Goal: Task Accomplishment & Management: Manage account settings

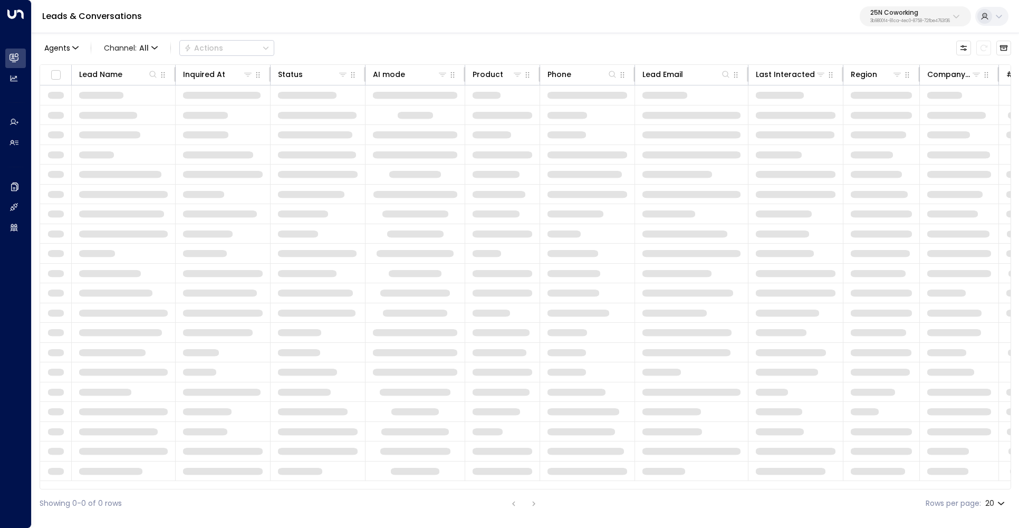
click at [910, 17] on div "25N Coworking 3b9800f4-81ca-4ec0-8758-72fbe4763f36" at bounding box center [910, 16] width 80 height 14
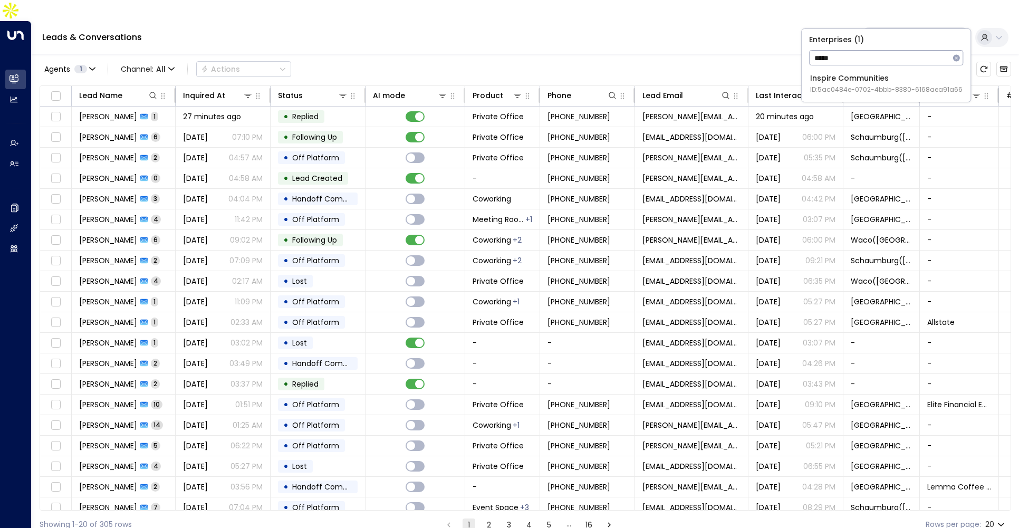
type input "*****"
click at [854, 94] on li "Inspire Communities ID: 5ac0484e-0702-4bbb-8380-6168aea91a66" at bounding box center [886, 84] width 160 height 28
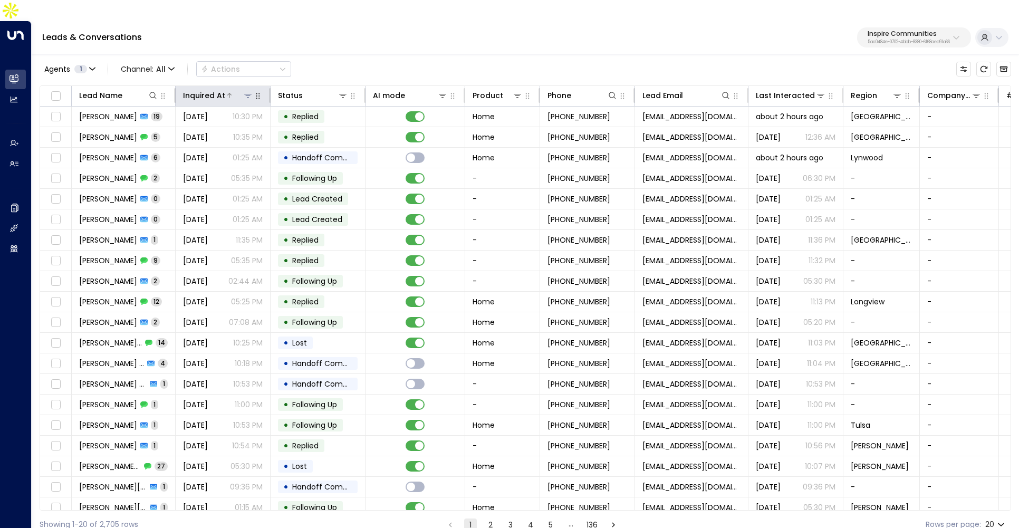
click at [225, 90] on div at bounding box center [239, 95] width 28 height 11
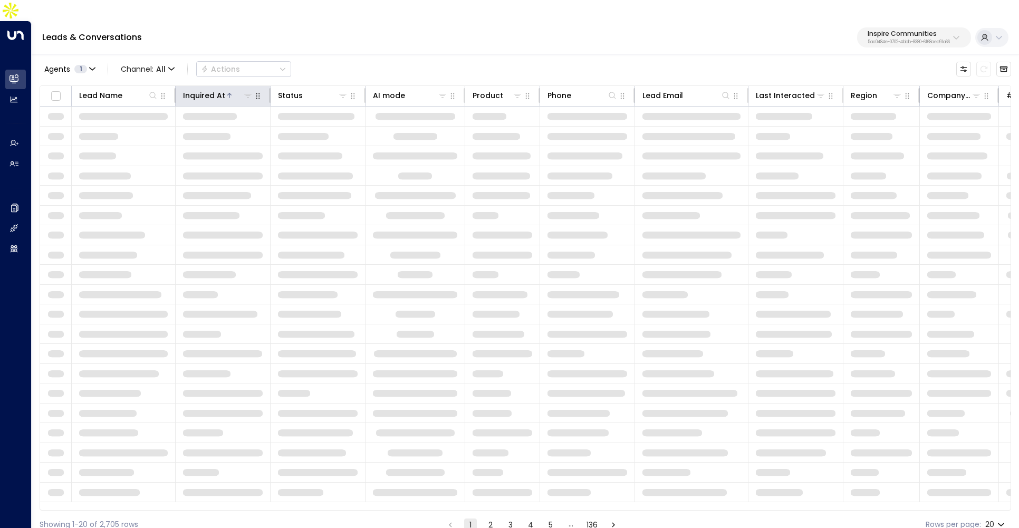
click at [225, 90] on div at bounding box center [239, 95] width 28 height 11
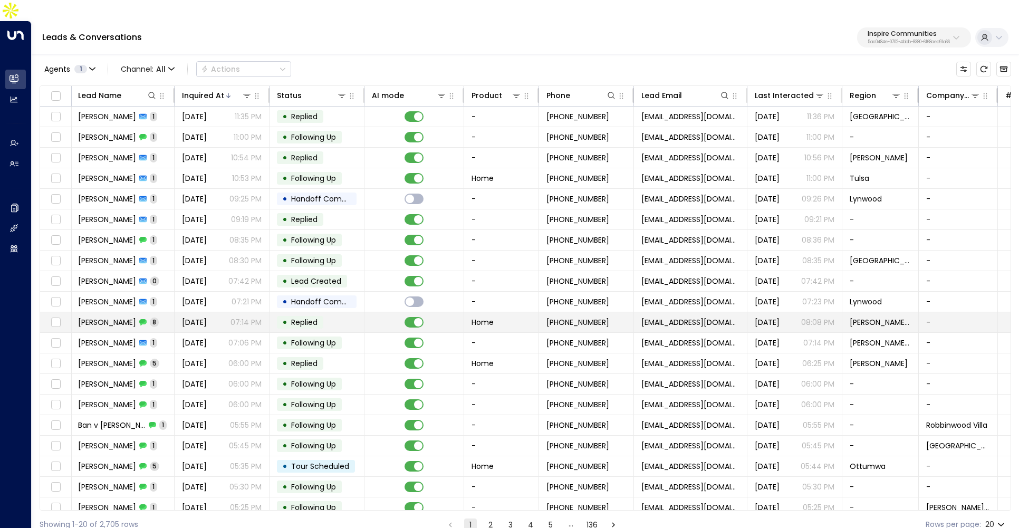
scroll to position [6, 1]
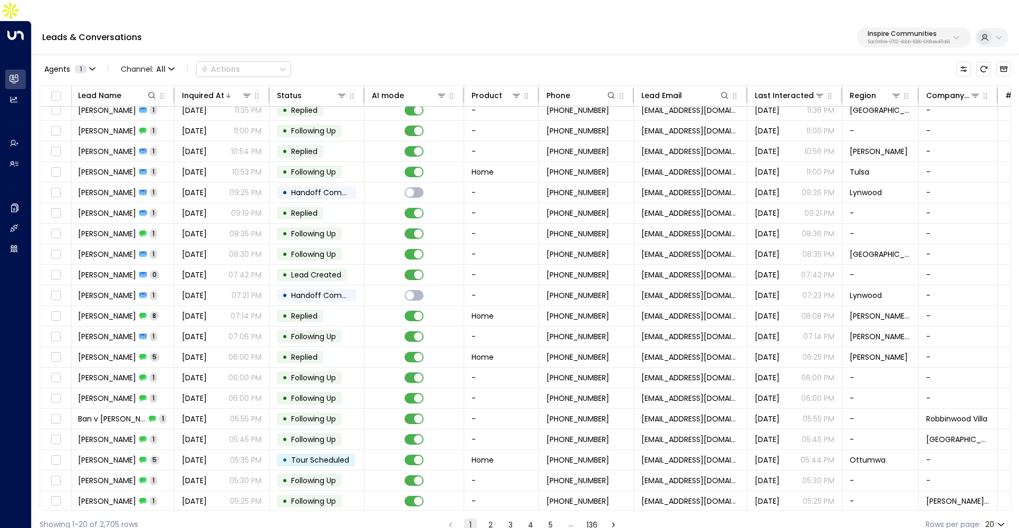
click at [491, 518] on button "2" at bounding box center [490, 524] width 13 height 13
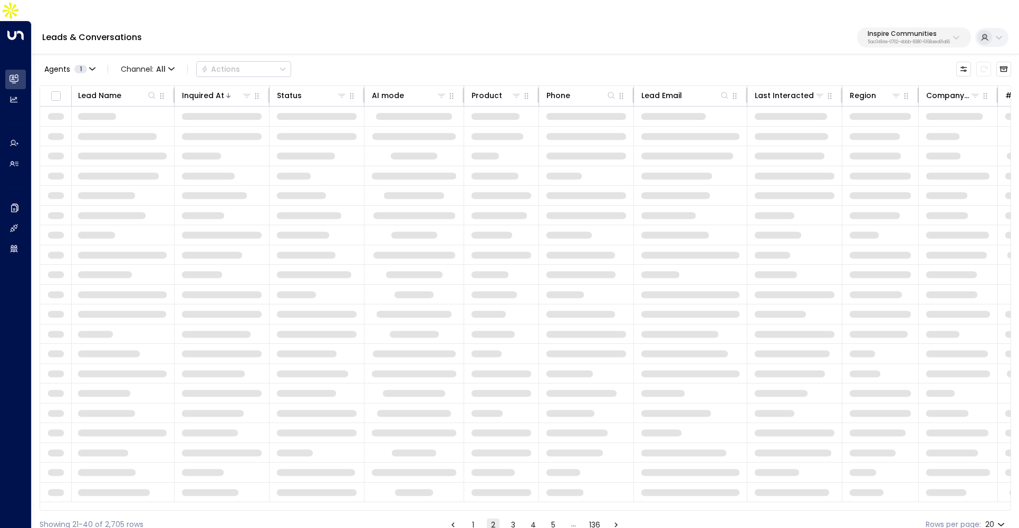
scroll to position [0, 1]
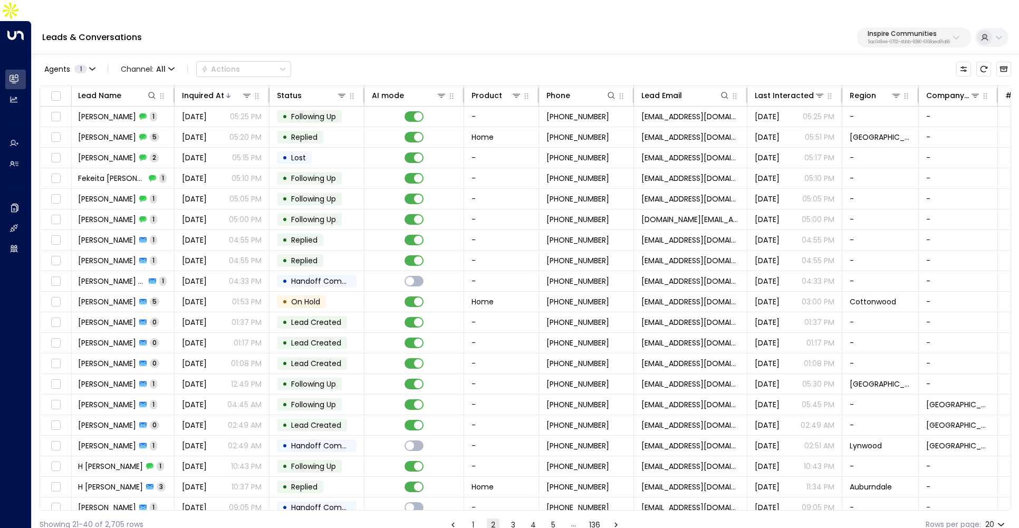
click at [471, 518] on button "1" at bounding box center [473, 524] width 13 height 13
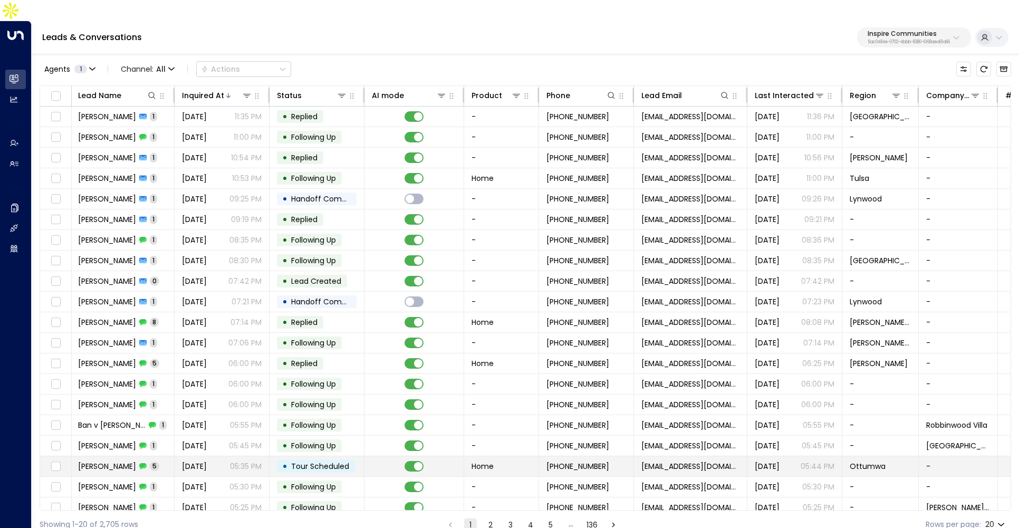
click at [237, 461] on p "05:35 PM" at bounding box center [246, 466] width 32 height 11
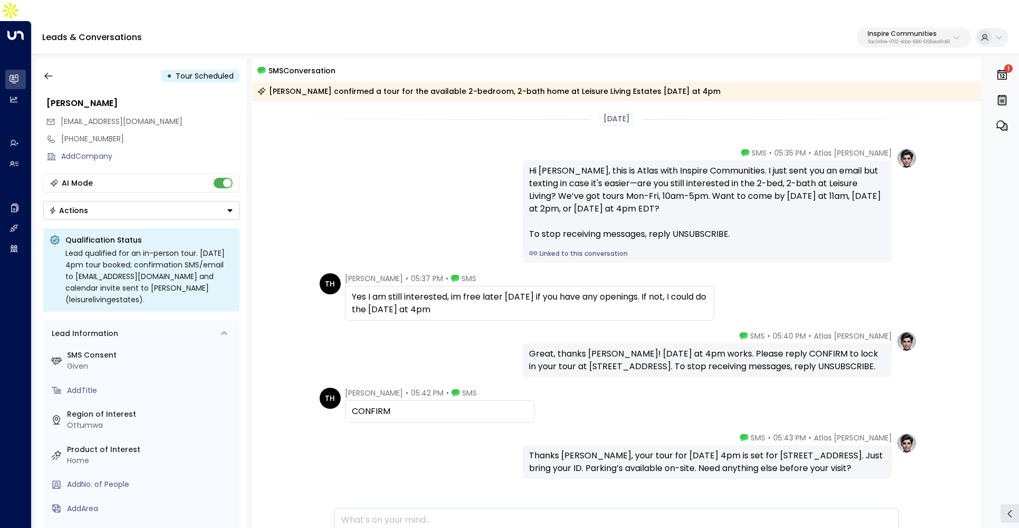
scroll to position [44, 0]
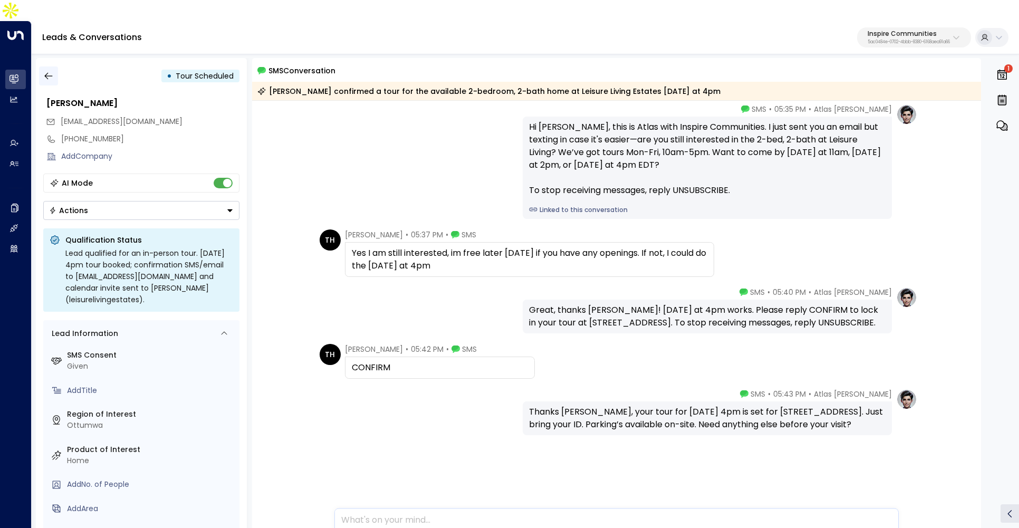
click at [57, 66] on button "button" at bounding box center [48, 75] width 19 height 19
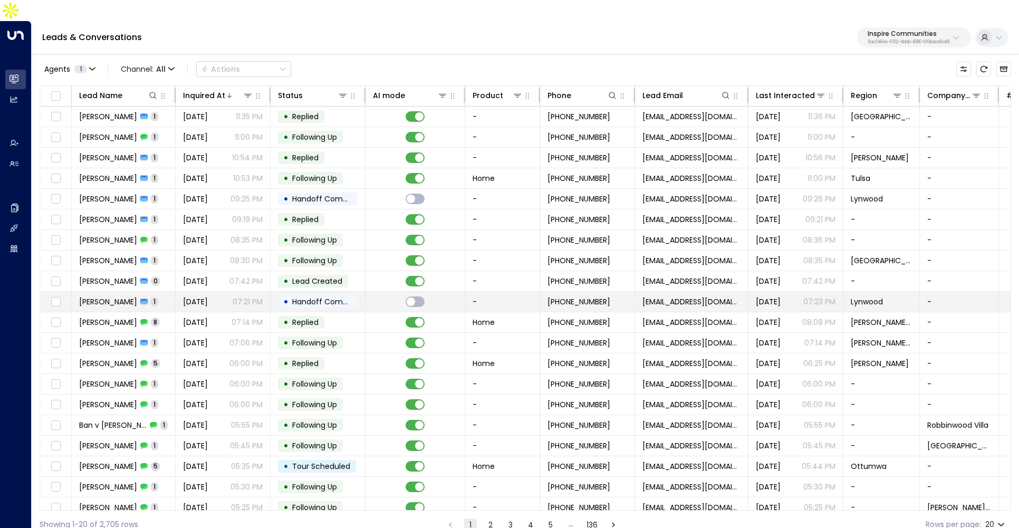
scroll to position [6, 0]
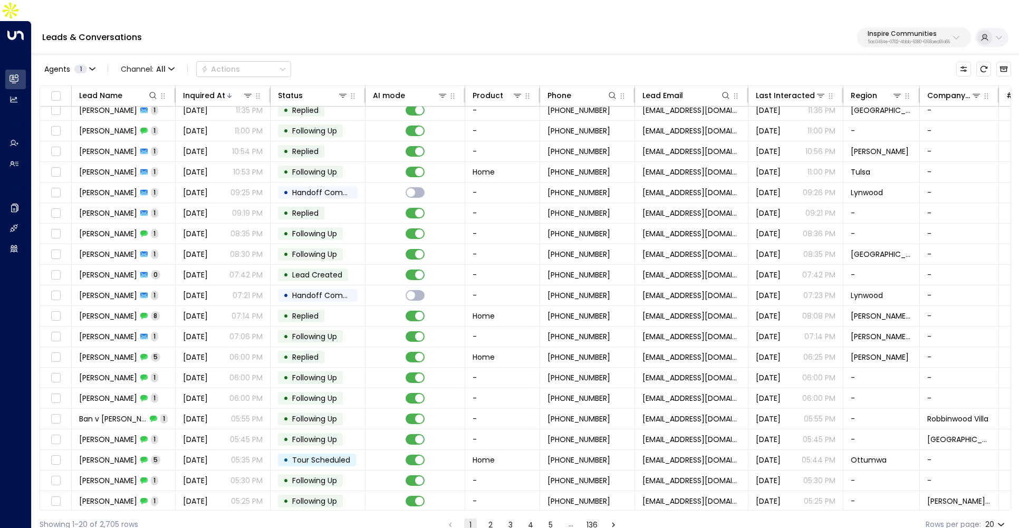
click at [918, 40] on p "5ac0484e-0702-4bbb-8380-6168aea91a66" at bounding box center [909, 42] width 82 height 4
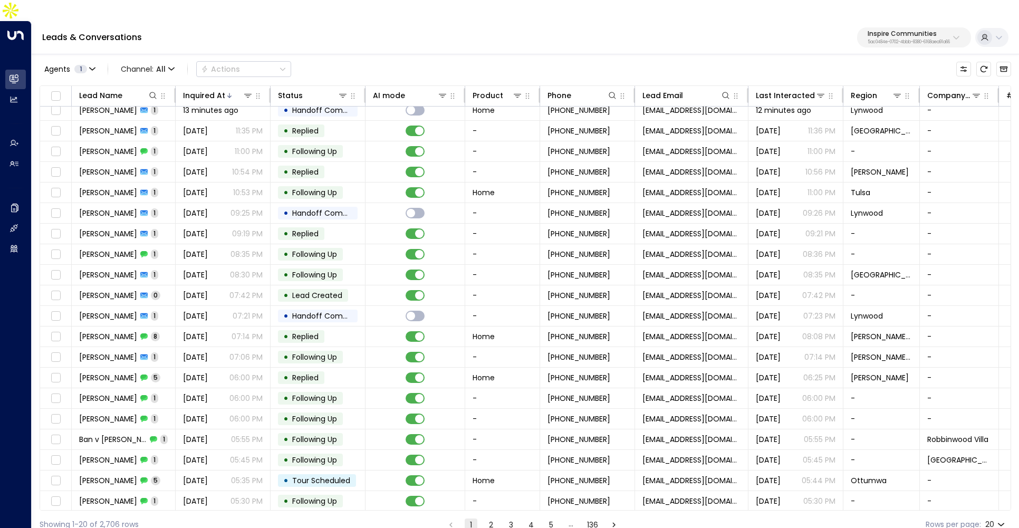
click at [580, 21] on div "Leads & Conversations Inspire Communities 5ac0484e-0702-4bbb-8380-6168aea91a66" at bounding box center [525, 37] width 987 height 33
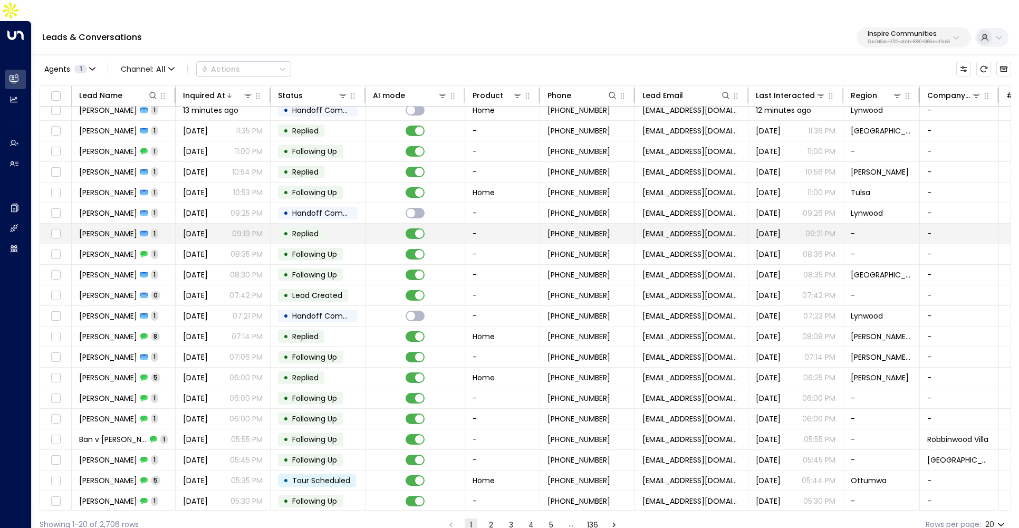
scroll to position [0, 0]
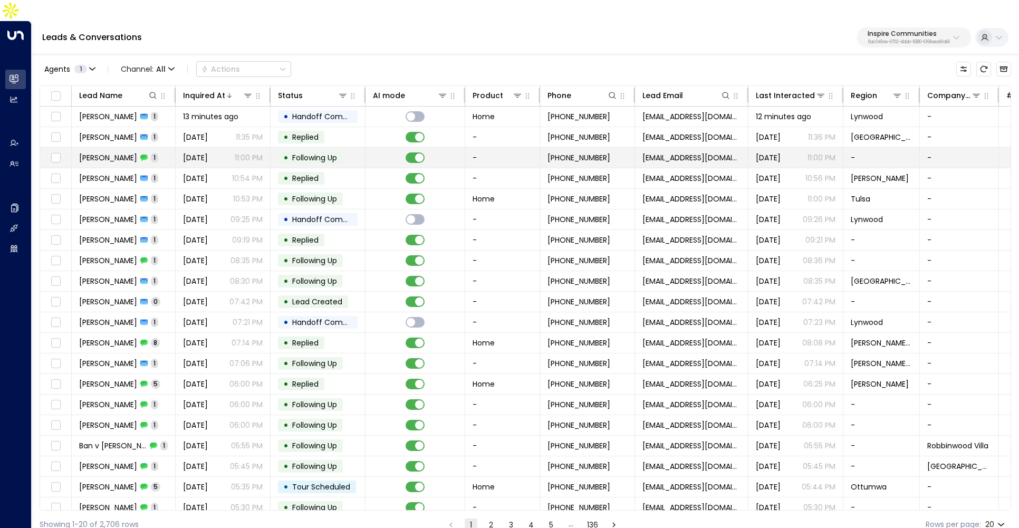
click at [221, 152] on div "Yesterday 11:00 PM" at bounding box center [223, 157] width 80 height 11
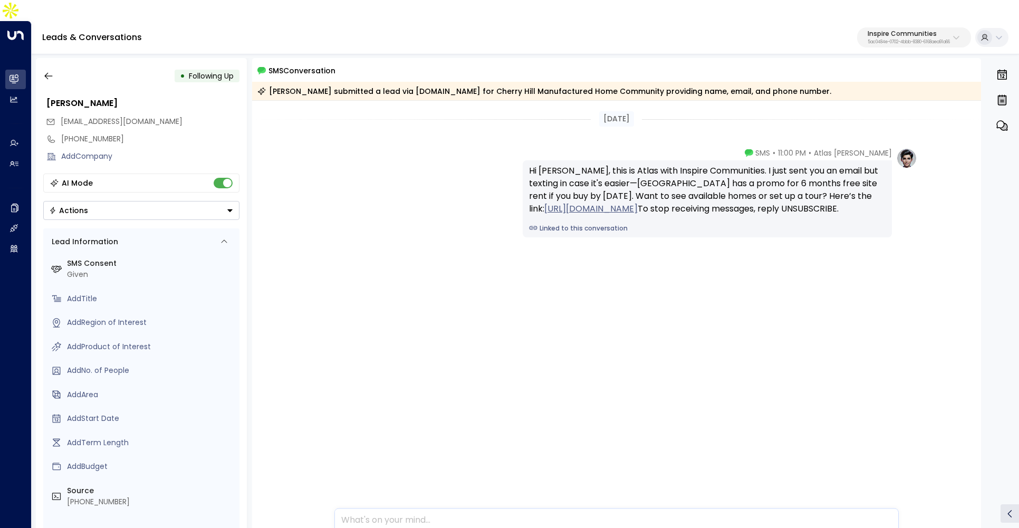
click at [572, 233] on link "Linked to this conversation" at bounding box center [707, 228] width 356 height 9
click at [59, 66] on div "• Following Up" at bounding box center [141, 75] width 196 height 19
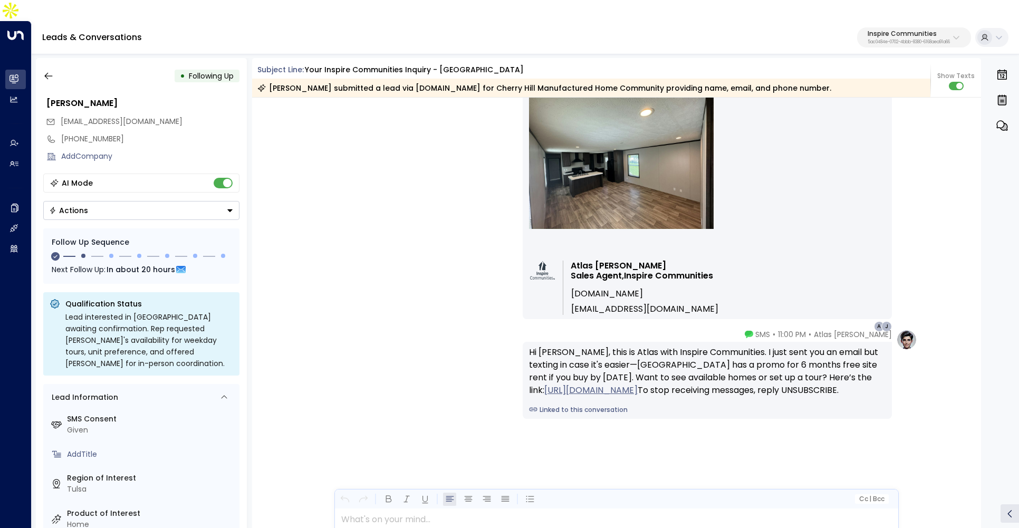
scroll to position [470, 0]
click at [51, 66] on button "button" at bounding box center [48, 75] width 19 height 19
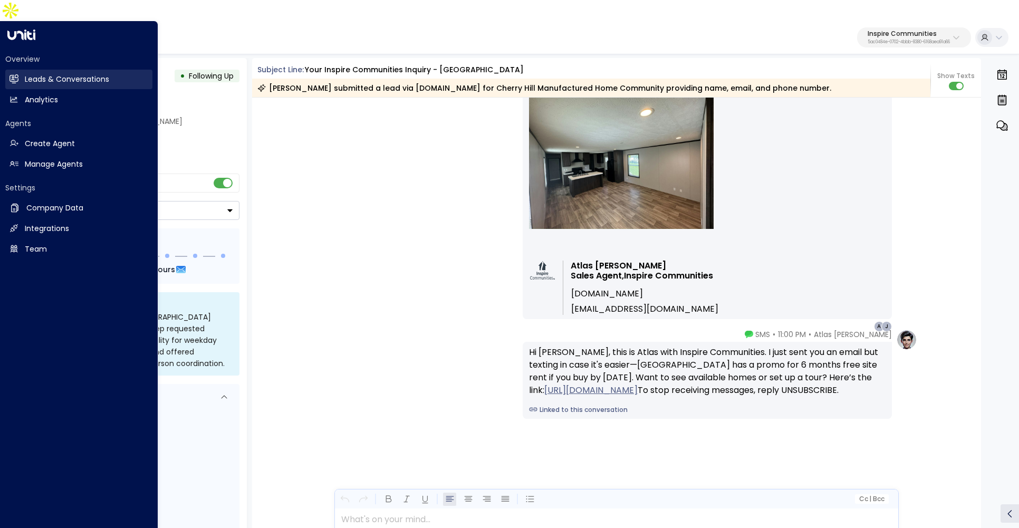
click at [26, 70] on link "Leads & Conversations Leads & Conversations" at bounding box center [78, 80] width 147 height 20
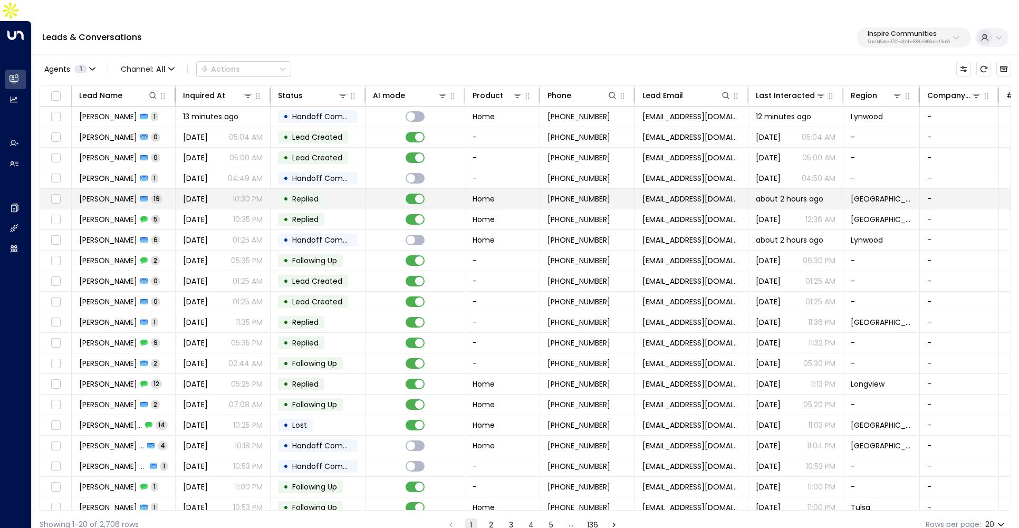
click at [203, 194] on span "[DATE]" at bounding box center [195, 199] width 25 height 11
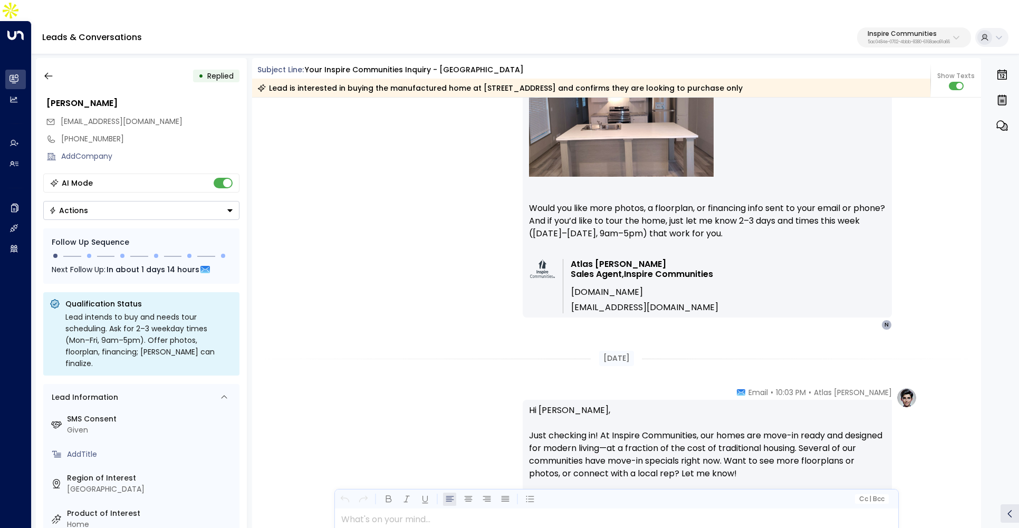
scroll to position [4221, 0]
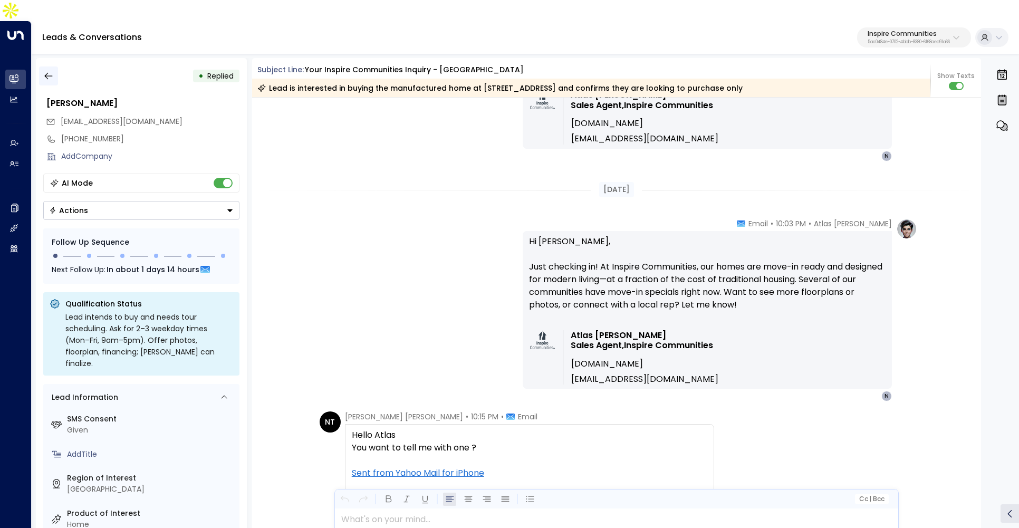
click at [49, 71] on icon "button" at bounding box center [48, 76] width 11 height 11
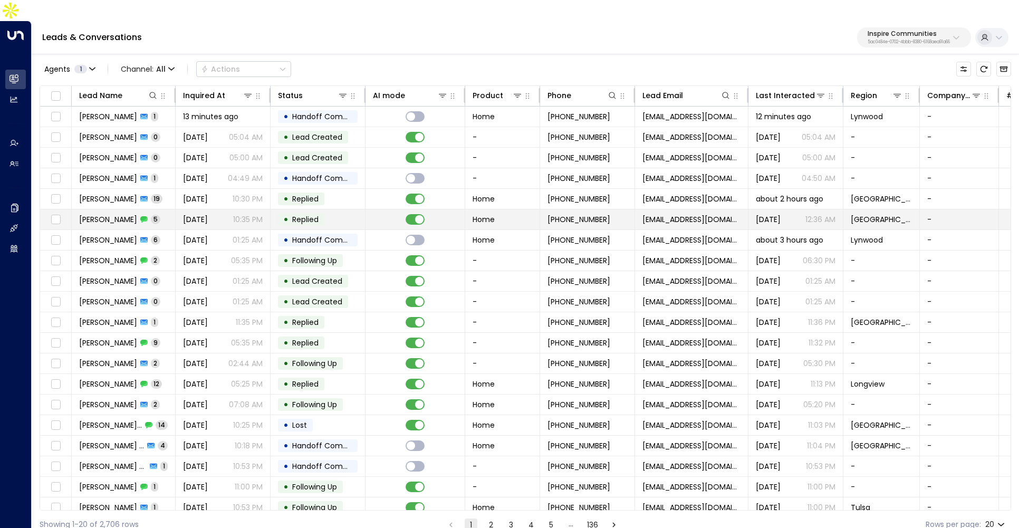
click at [189, 214] on span "[DATE]" at bounding box center [195, 219] width 25 height 11
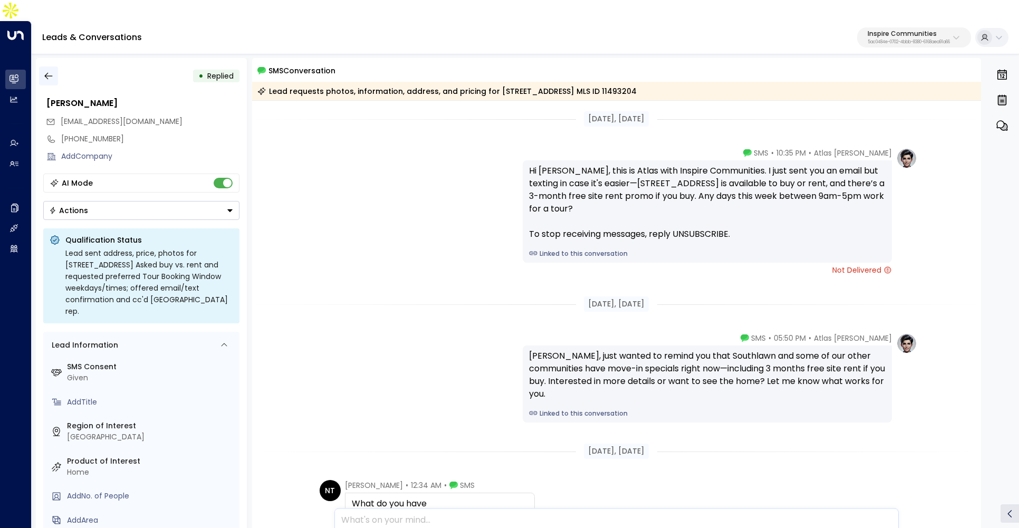
click at [52, 71] on icon "button" at bounding box center [48, 76] width 11 height 11
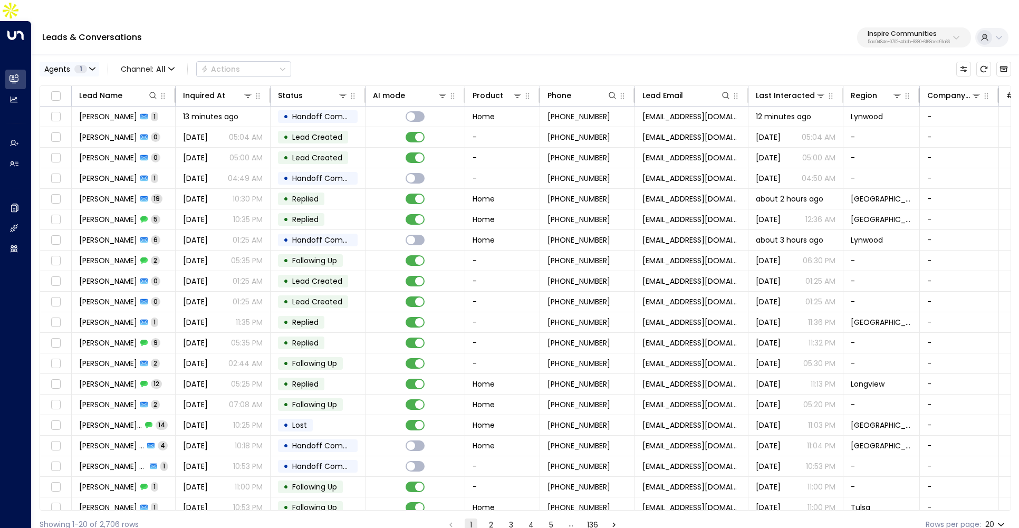
click at [92, 66] on icon "button" at bounding box center [92, 69] width 6 height 6
click at [268, 20] on div at bounding box center [509, 264] width 1019 height 528
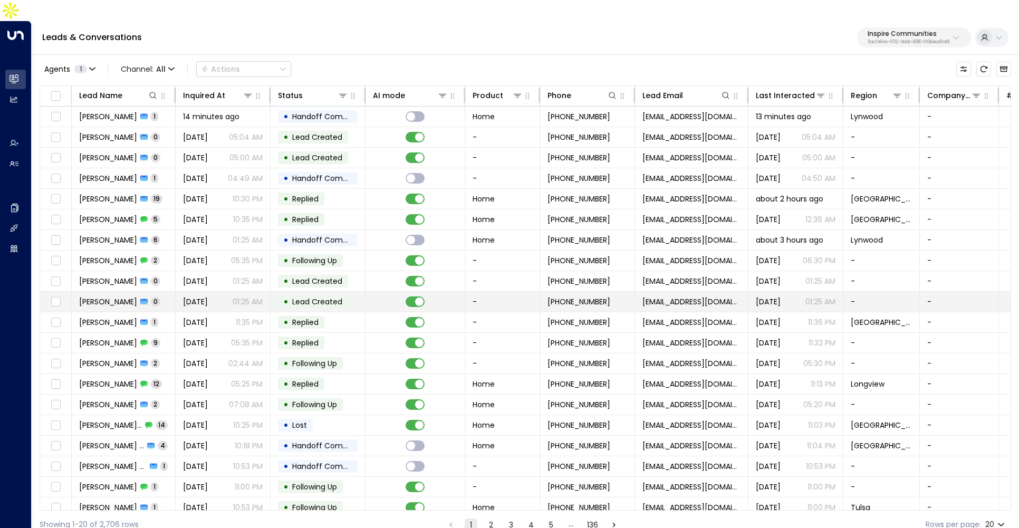
scroll to position [6, 0]
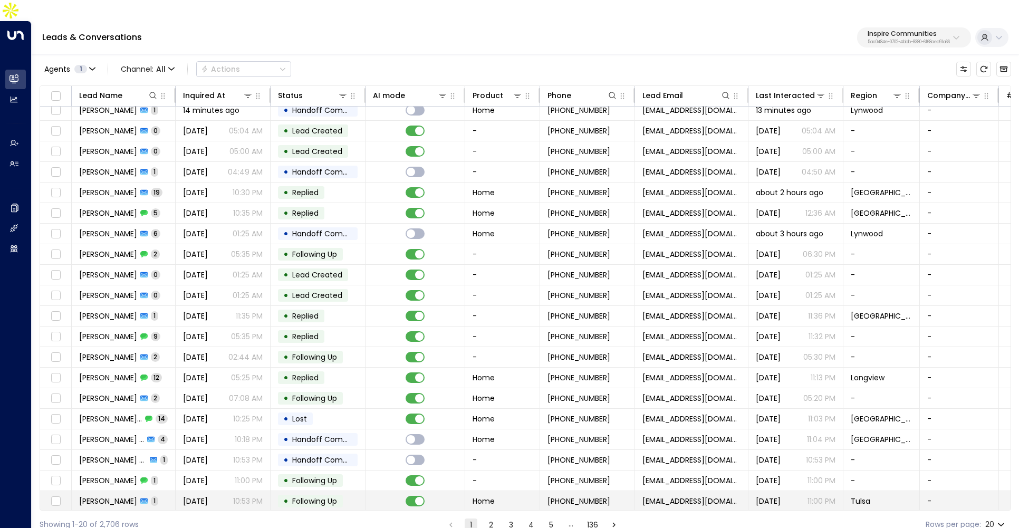
click at [151, 496] on span "1" at bounding box center [154, 500] width 7 height 9
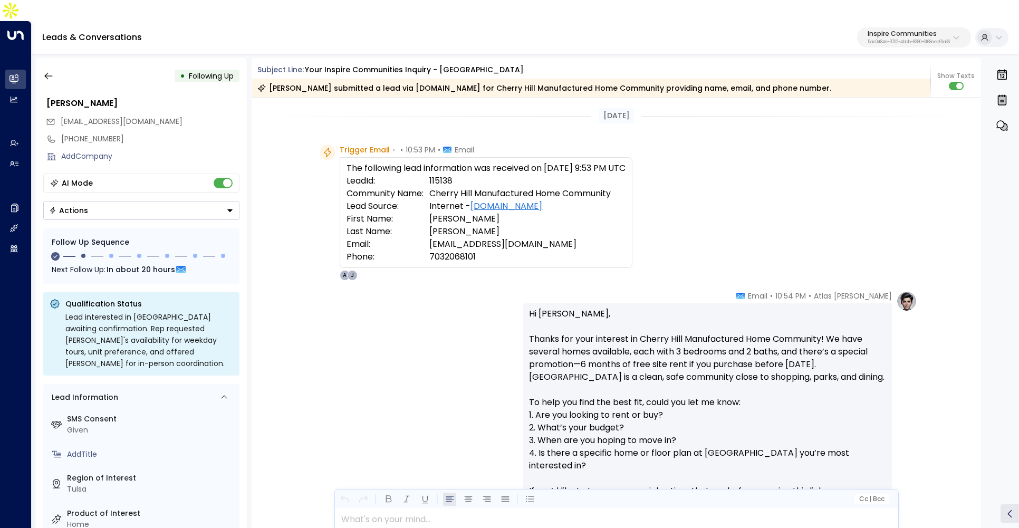
scroll to position [17, 0]
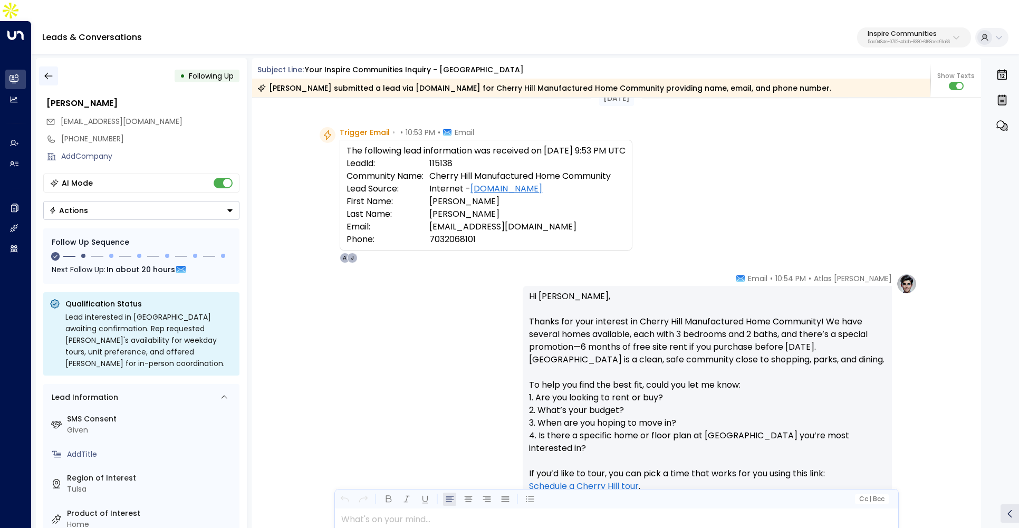
click at [42, 66] on button "button" at bounding box center [48, 75] width 19 height 19
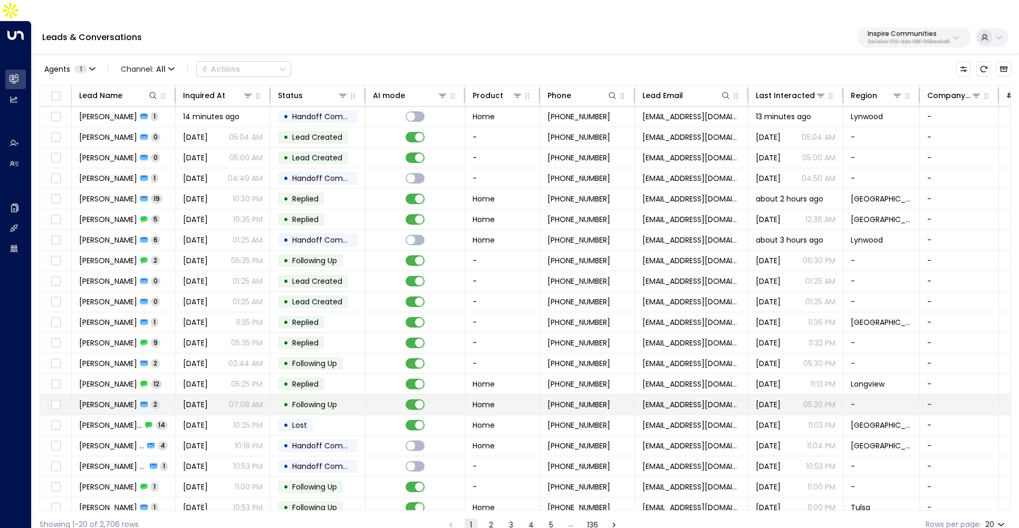
scroll to position [6, 0]
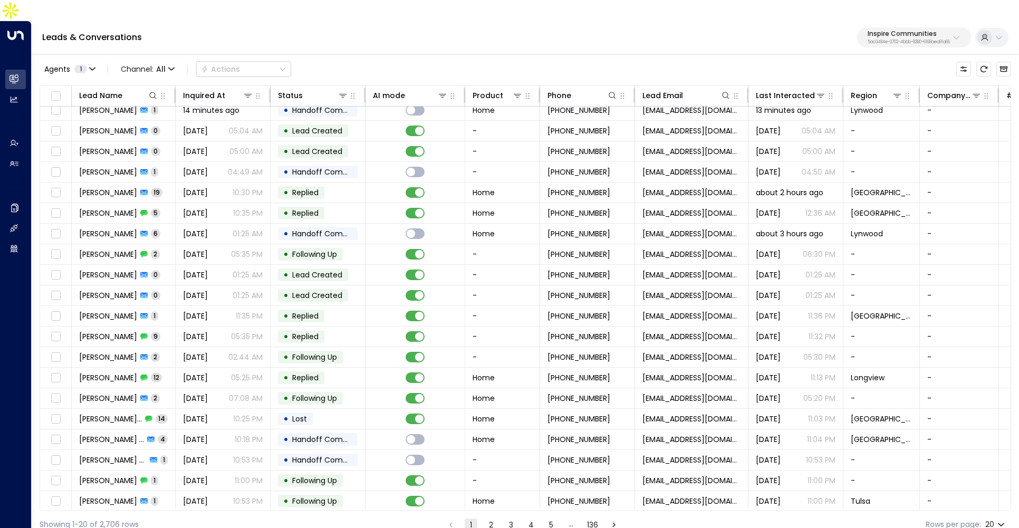
click at [495, 518] on button "2" at bounding box center [491, 524] width 13 height 13
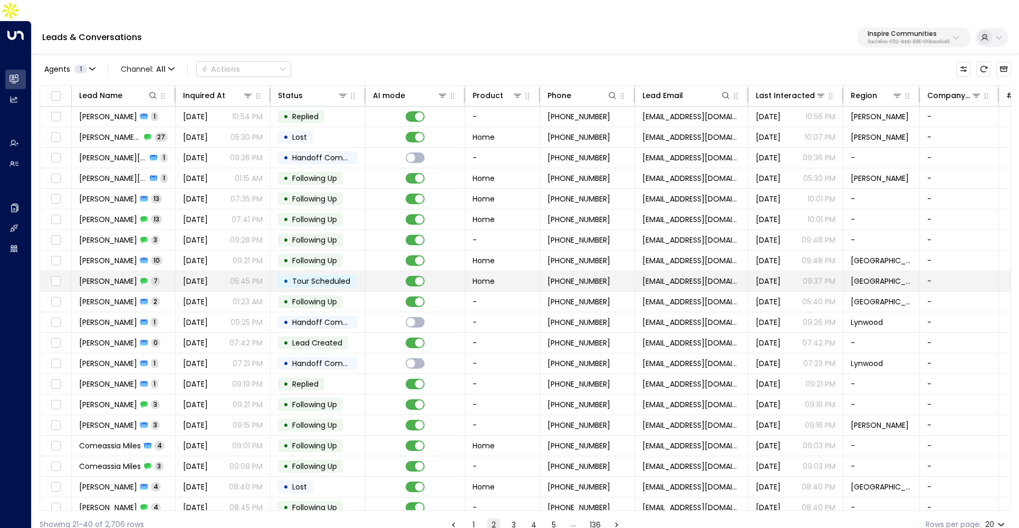
click at [208, 276] on span "[DATE]" at bounding box center [195, 281] width 25 height 11
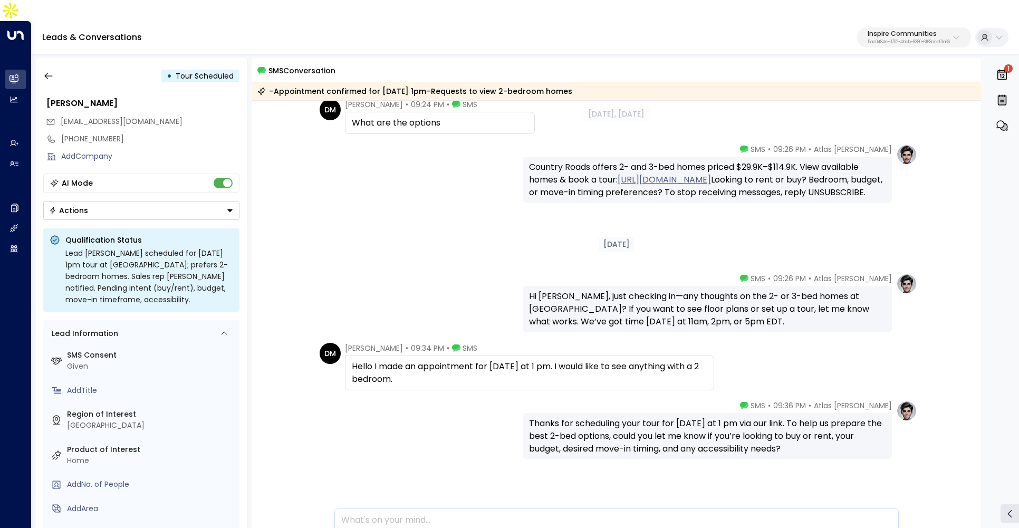
scroll to position [353, 0]
